Goal: Register for event/course

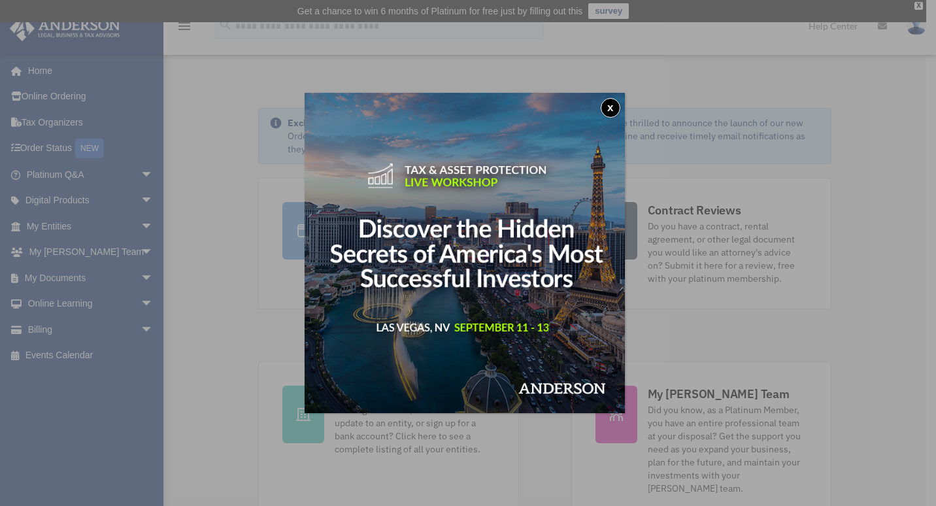
click at [616, 110] on button "x" at bounding box center [611, 108] width 20 height 20
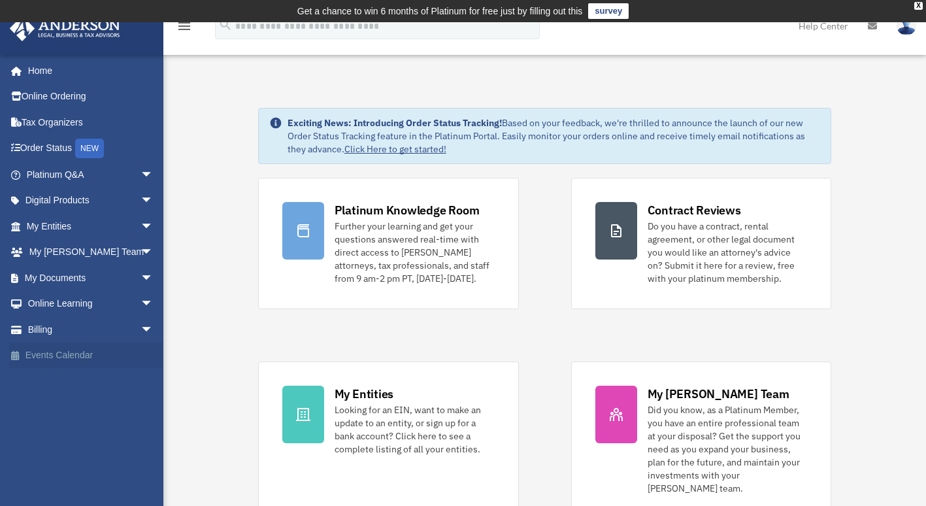
click at [65, 354] on link "Events Calendar" at bounding box center [91, 355] width 164 height 26
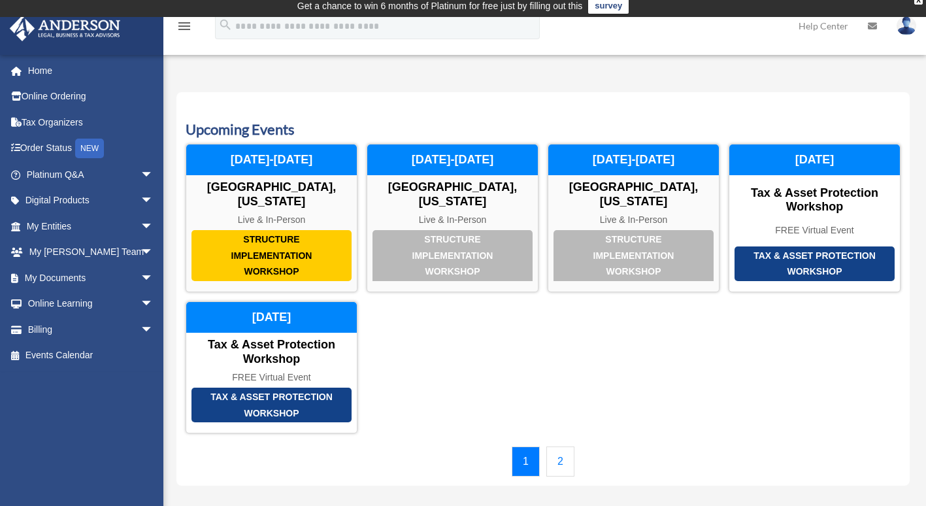
scroll to position [65, 0]
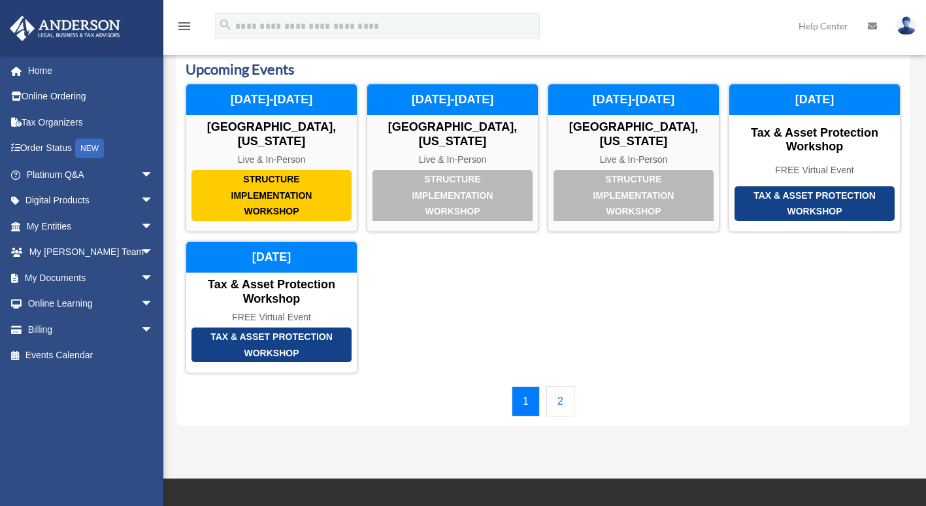
click at [566, 392] on link "2" at bounding box center [560, 401] width 28 height 30
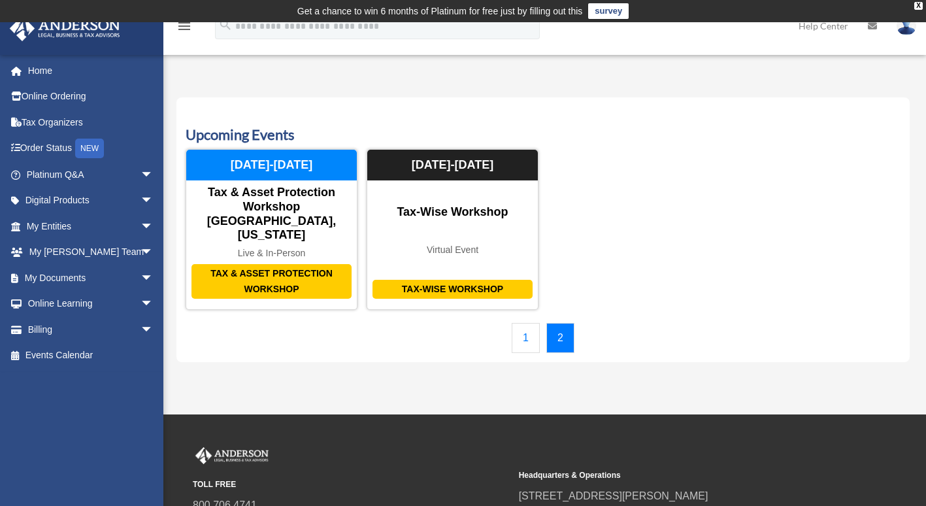
scroll to position [0, 0]
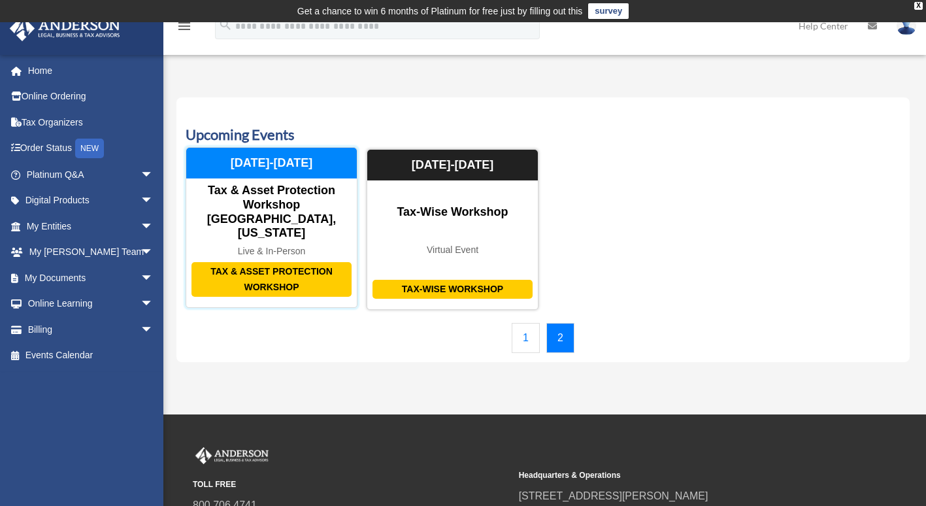
click at [274, 246] on div "Live & In-Person" at bounding box center [271, 251] width 171 height 11
